Goal: Information Seeking & Learning: Learn about a topic

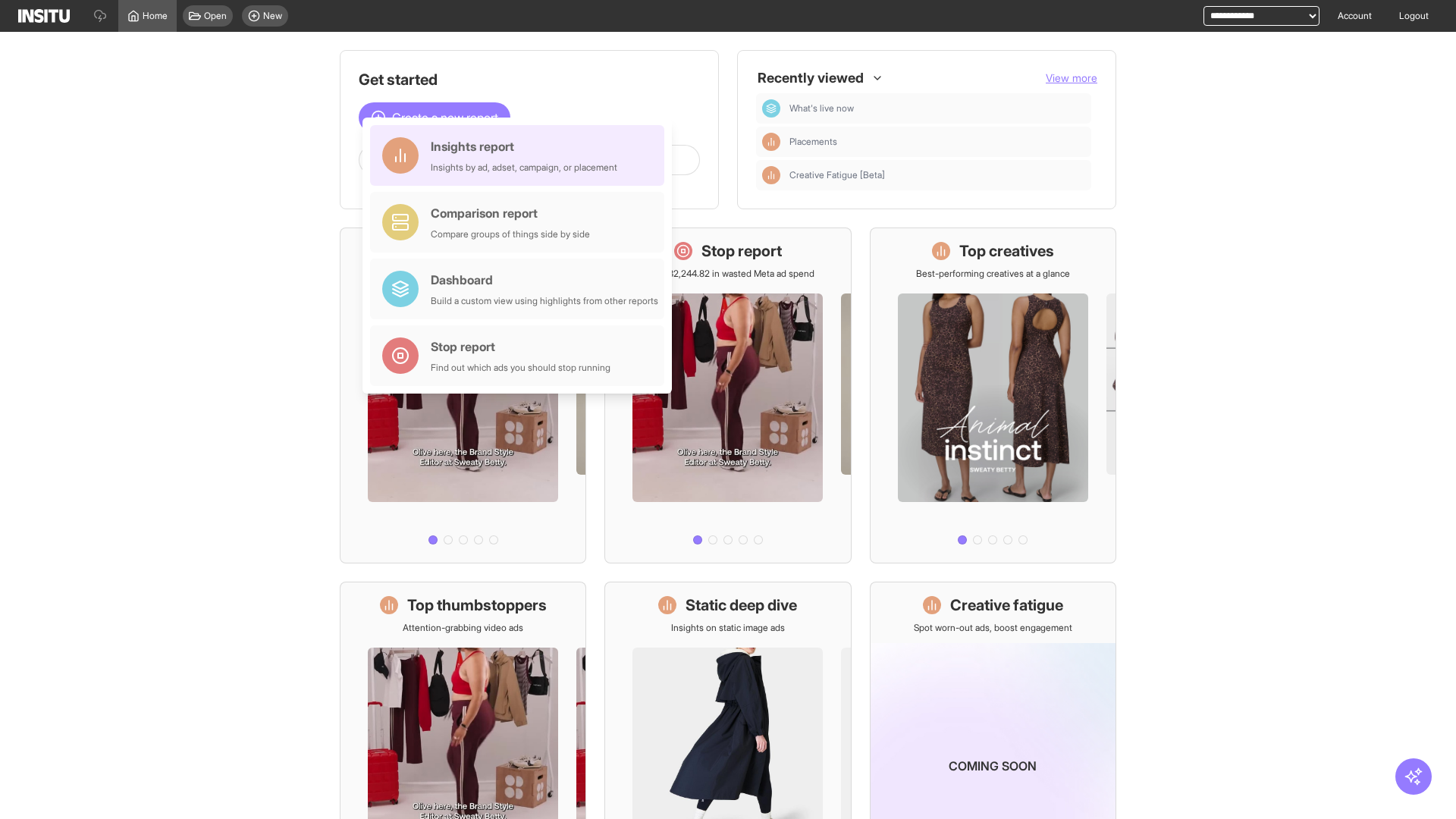
click at [521, 156] on div "Insights report Insights by ad, adset, campaign, or placement" at bounding box center [523, 156] width 186 height 36
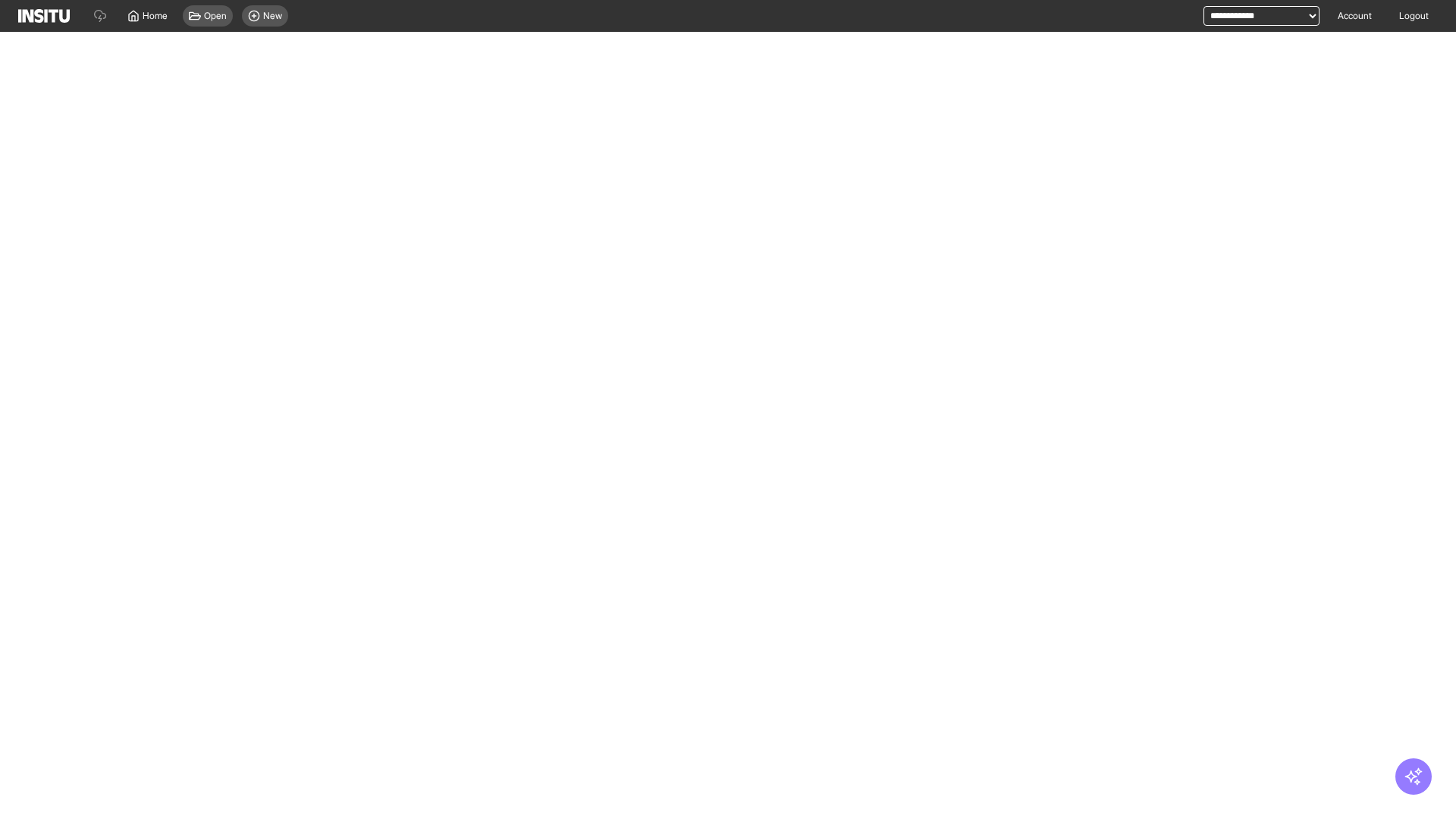
select select "**"
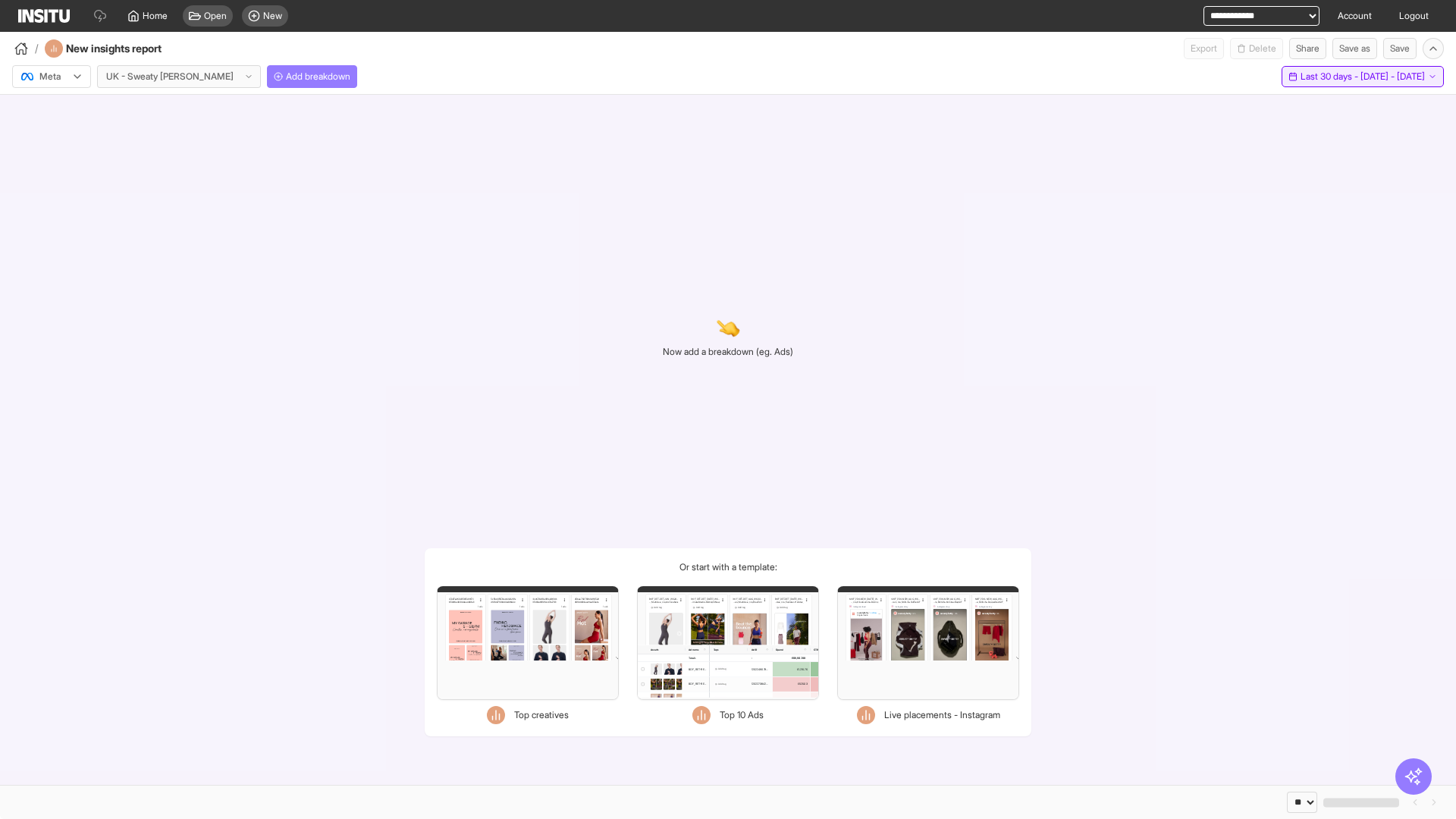
click at [1327, 76] on span "Last 30 days - [DATE] - [DATE]" at bounding box center [1362, 76] width 124 height 12
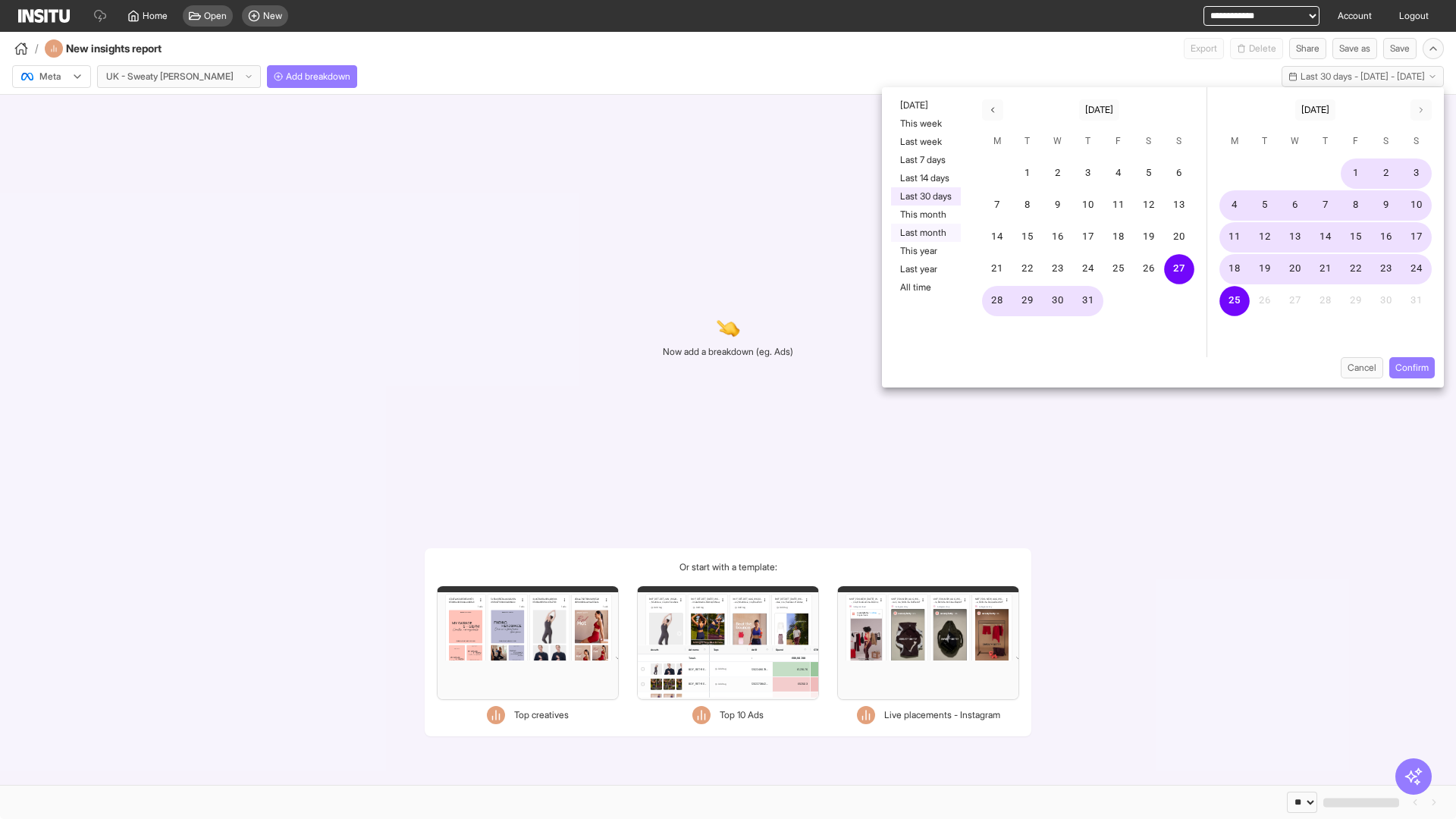
click at [924, 233] on button "Last month" at bounding box center [926, 233] width 70 height 18
